Goal: Information Seeking & Learning: Find specific fact

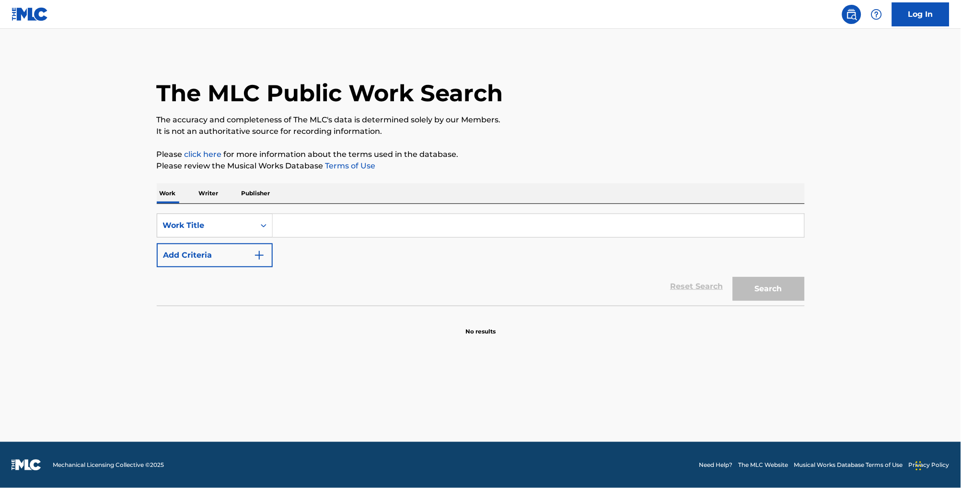
click at [316, 228] on input "Search Form" at bounding box center [539, 225] width 532 height 23
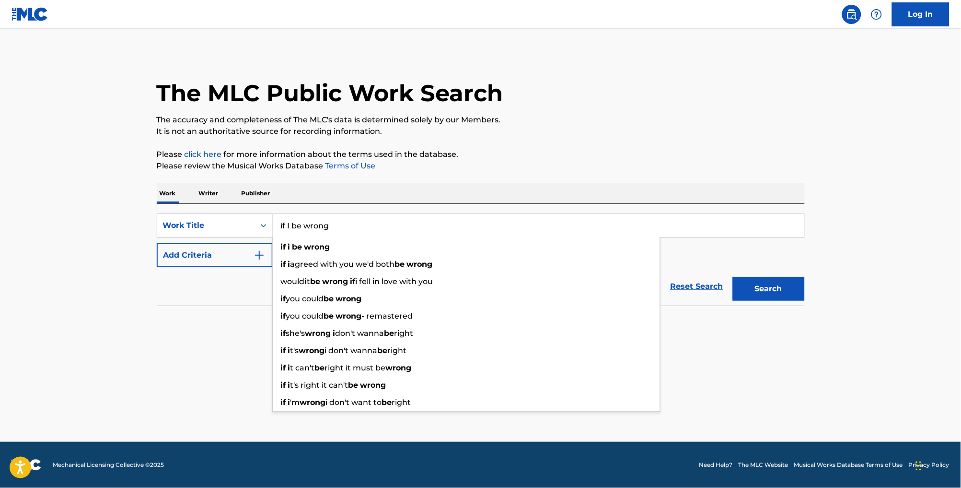
type input "if I be wrong"
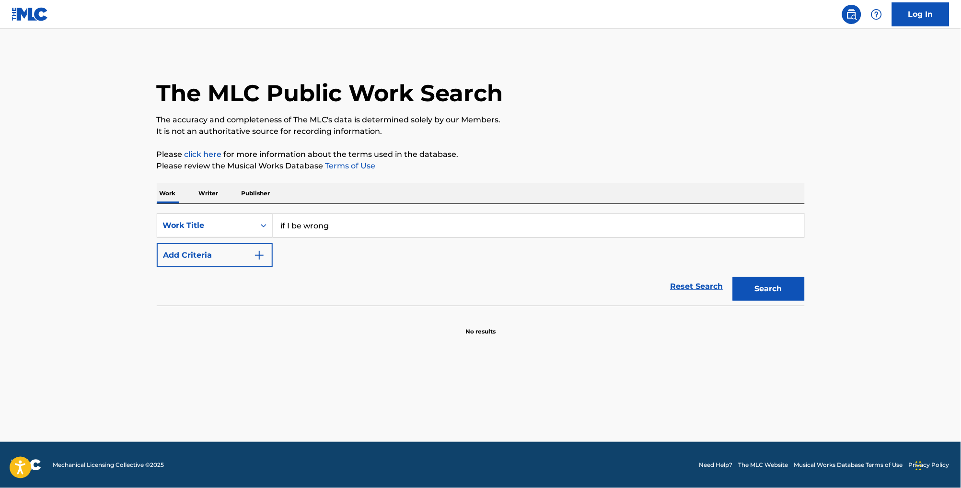
click at [190, 267] on button "Add Criteria" at bounding box center [215, 255] width 116 height 24
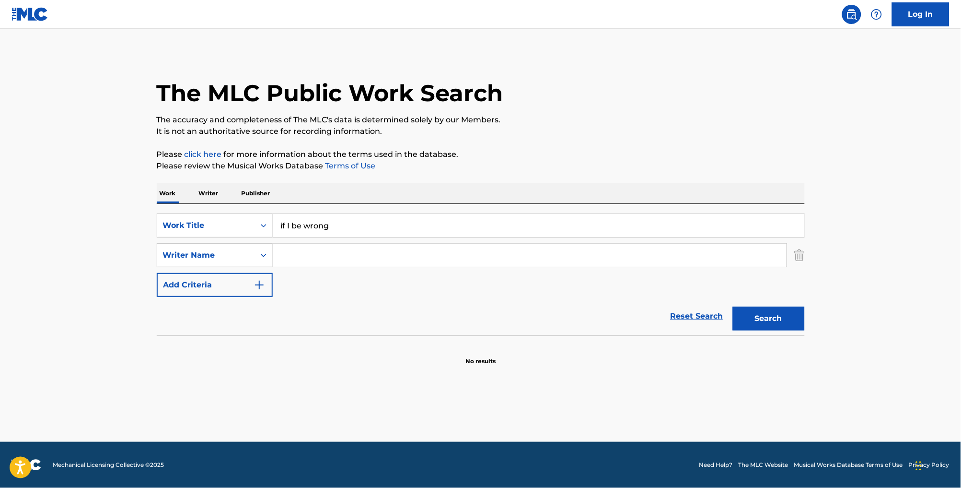
click at [283, 266] on input "Search Form" at bounding box center [530, 255] width 514 height 23
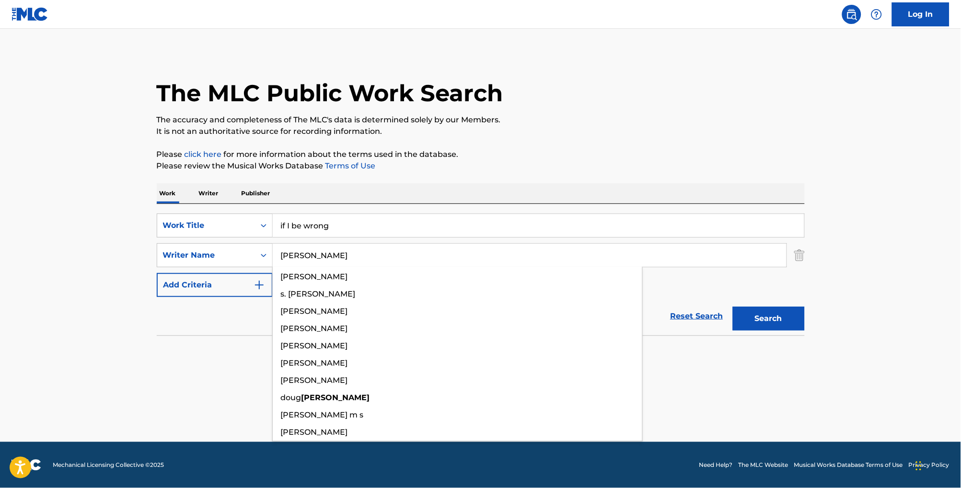
type input "ramey"
click at [786, 330] on button "Search" at bounding box center [769, 318] width 72 height 24
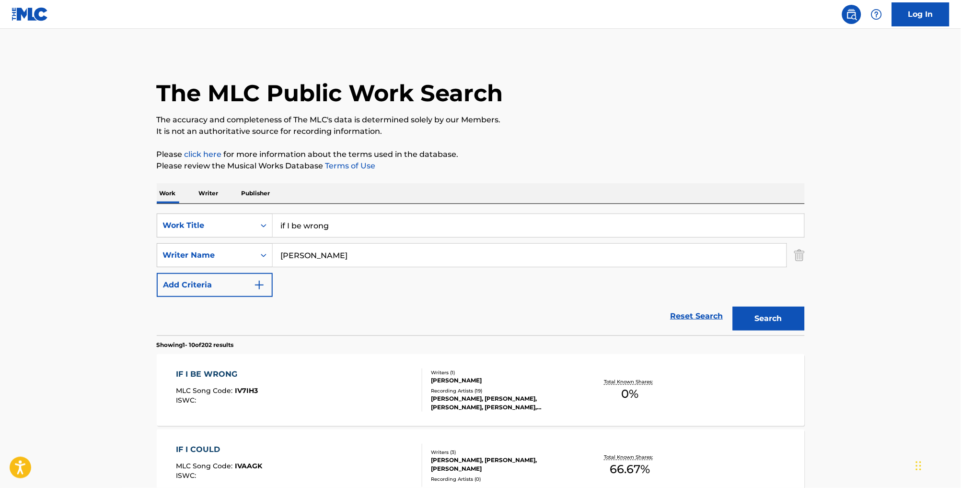
scroll to position [164, 0]
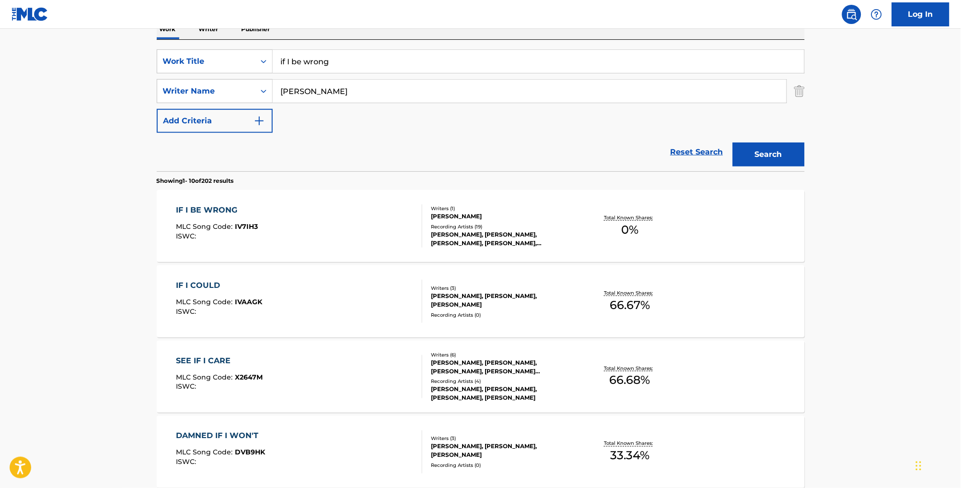
click at [331, 247] on div "IF I BE WRONG MLC Song Code : IV7IH3 ISWC :" at bounding box center [299, 225] width 246 height 43
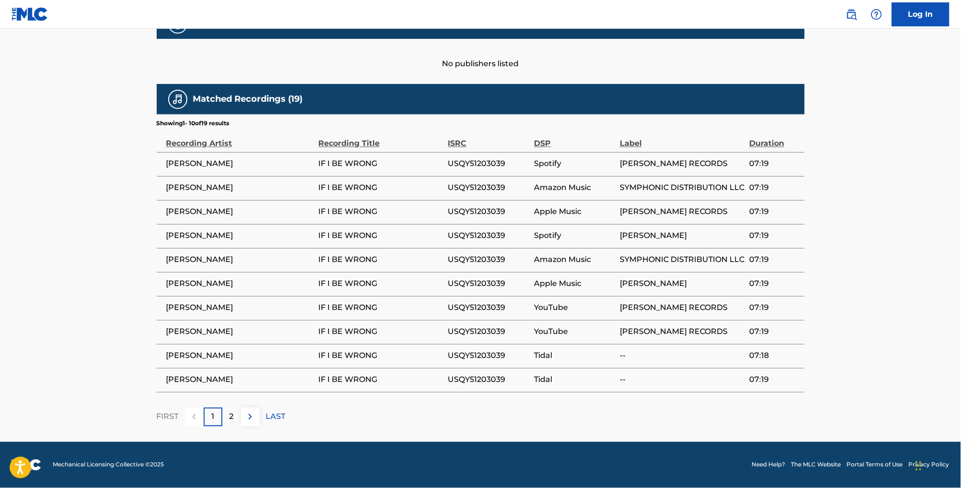
scroll to position [472, 0]
